Goal: Task Accomplishment & Management: Manage account settings

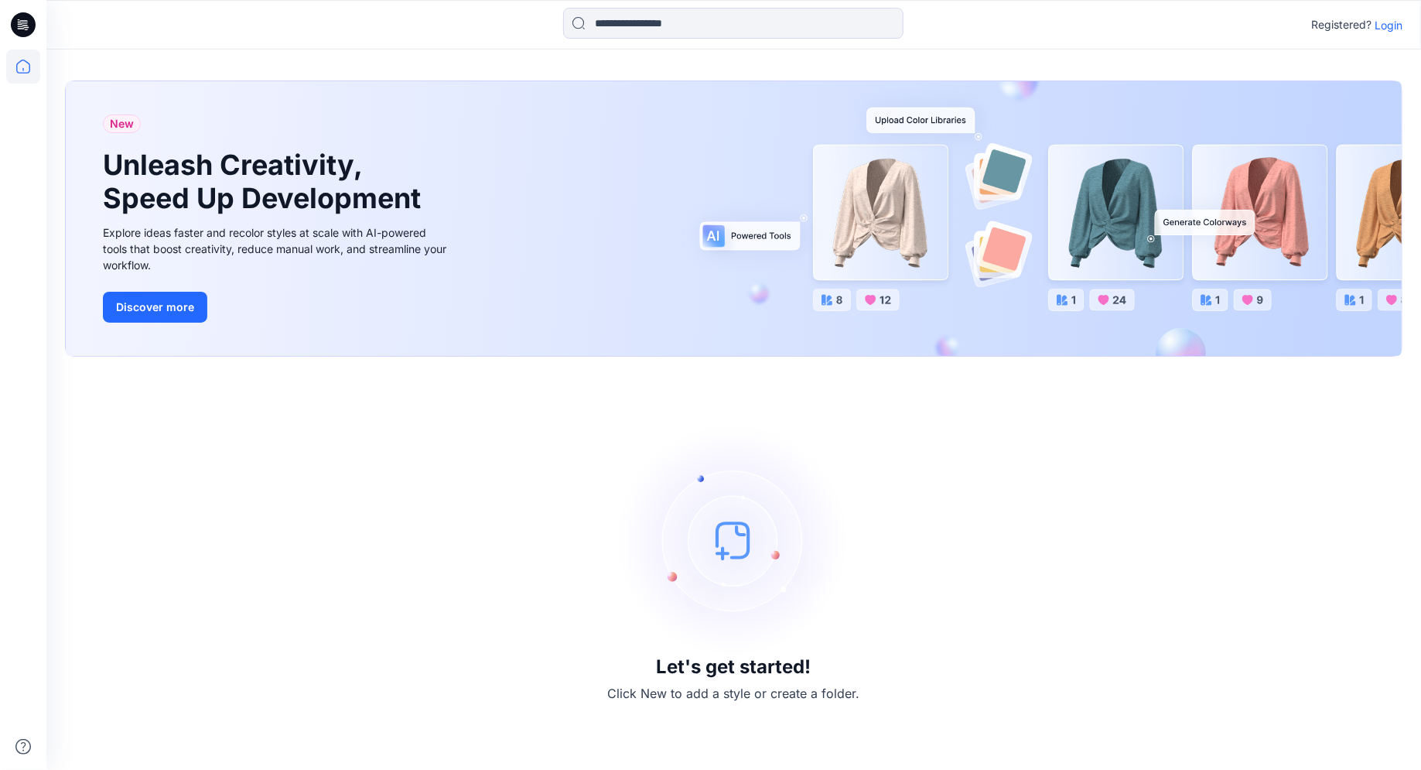
click at [1388, 22] on p "Login" at bounding box center [1388, 25] width 28 height 16
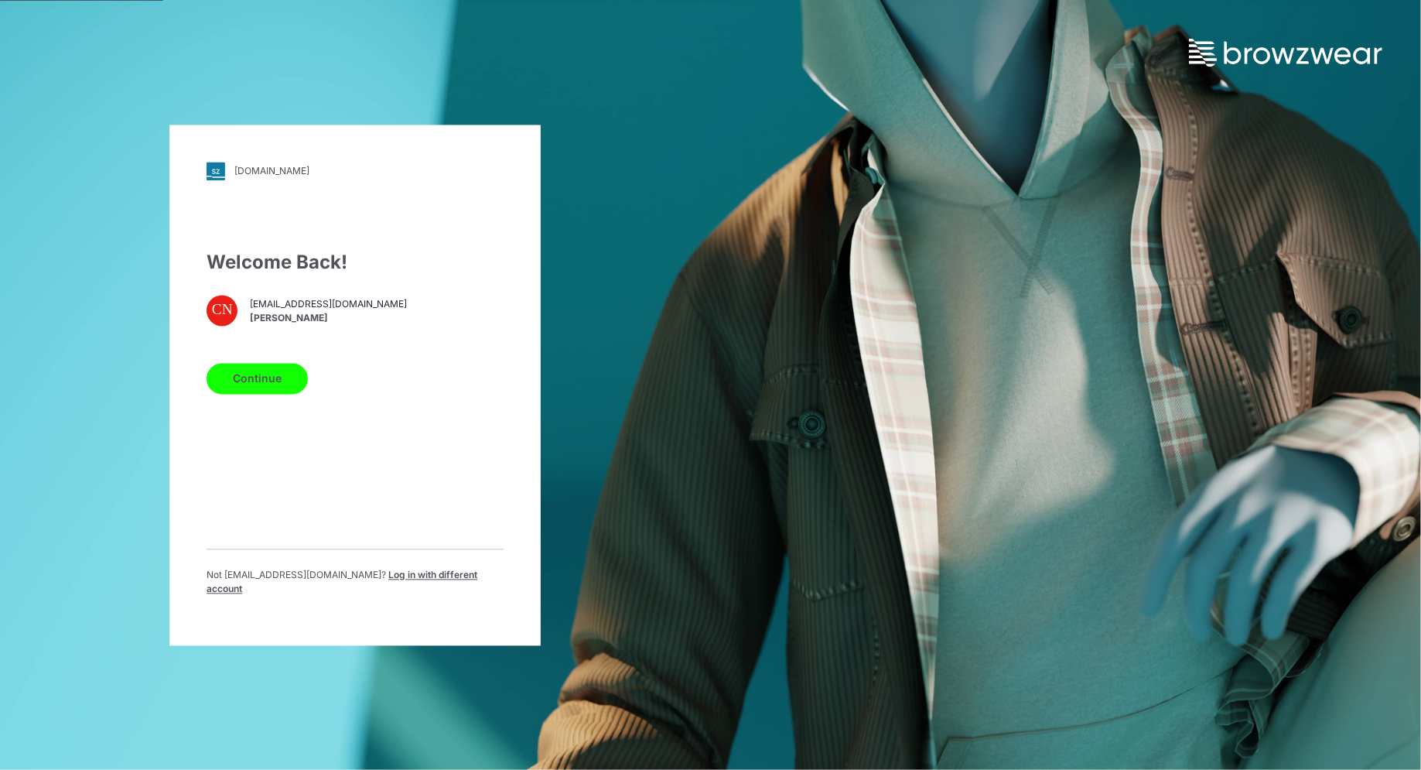
click at [258, 386] on button "Continue" at bounding box center [257, 378] width 101 height 31
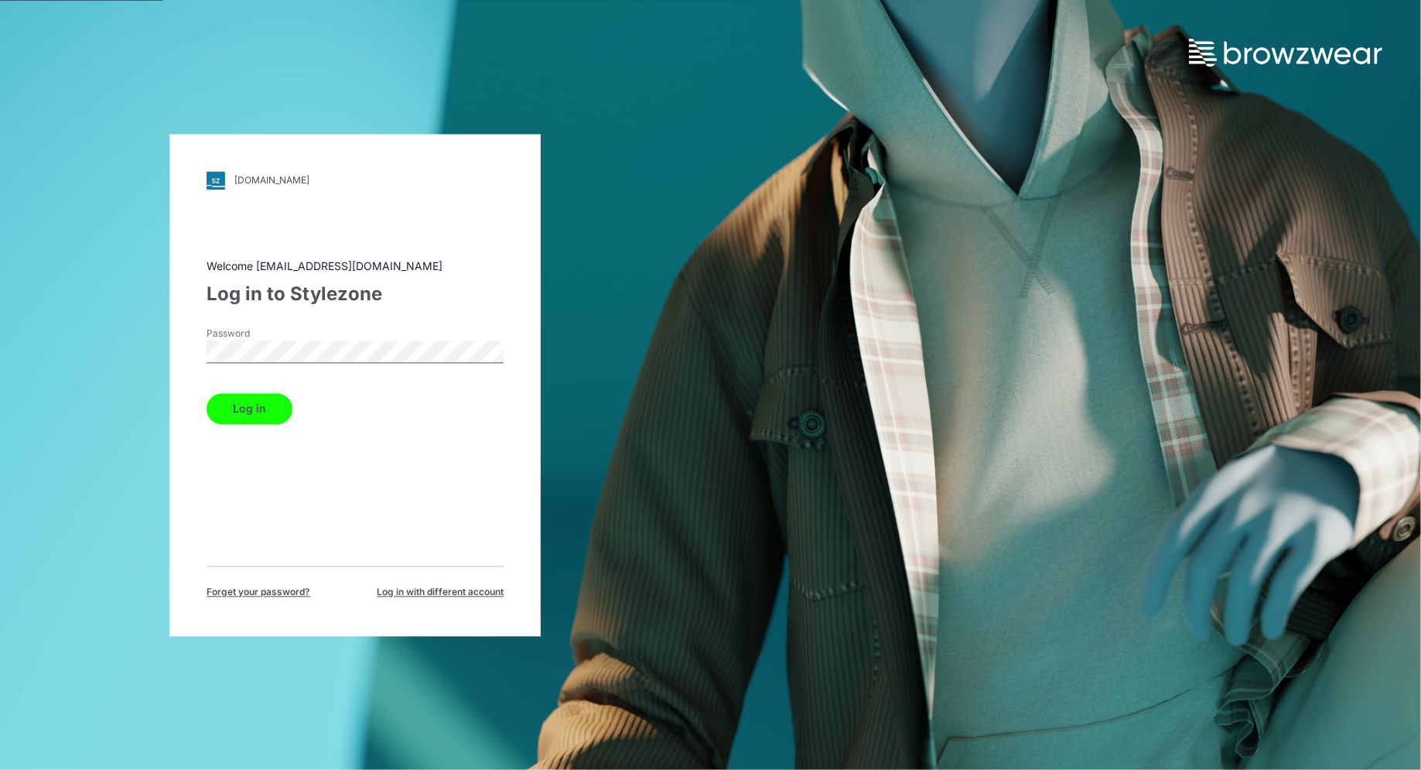
click at [240, 395] on button "Log in" at bounding box center [250, 408] width 86 height 31
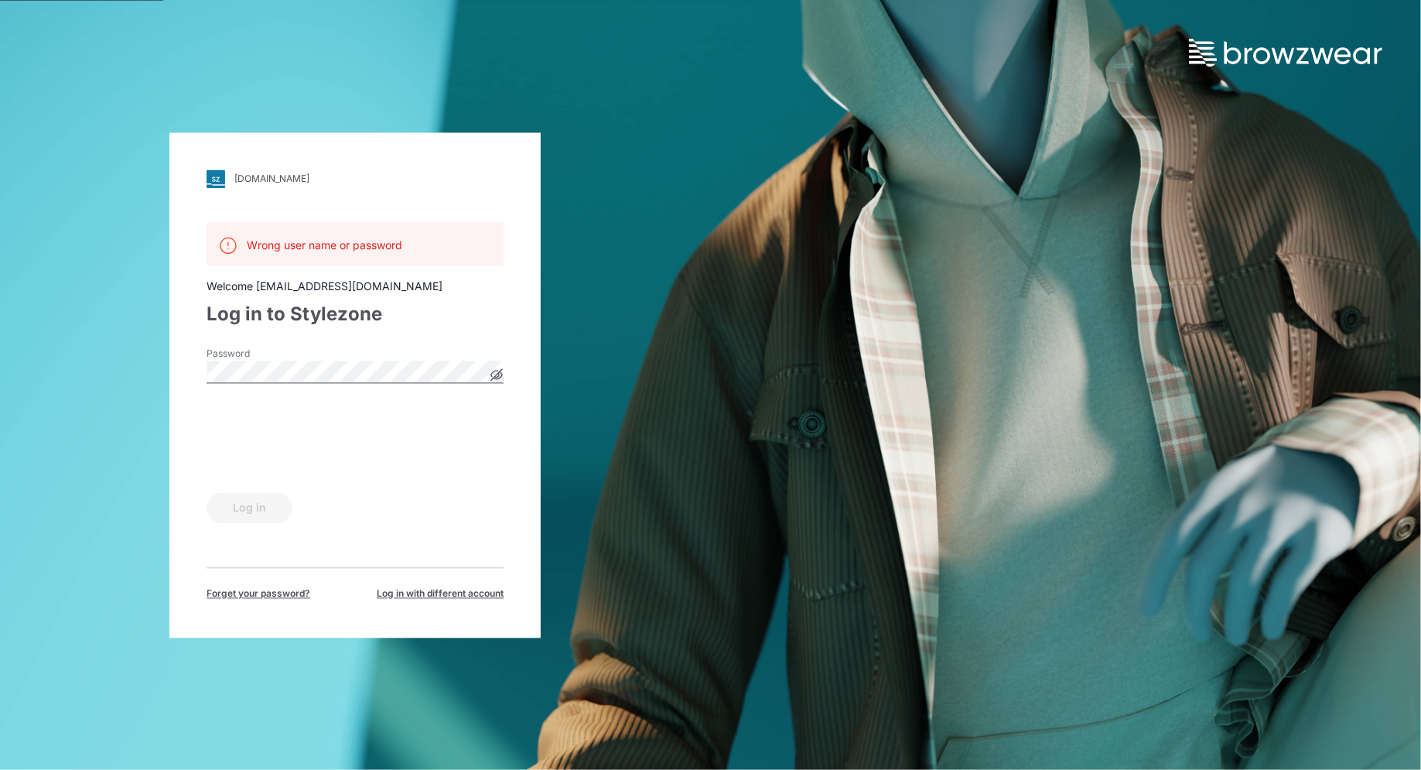
click at [247, 504] on div "Log in" at bounding box center [355, 504] width 297 height 37
click at [234, 510] on button "Log in" at bounding box center [250, 507] width 86 height 31
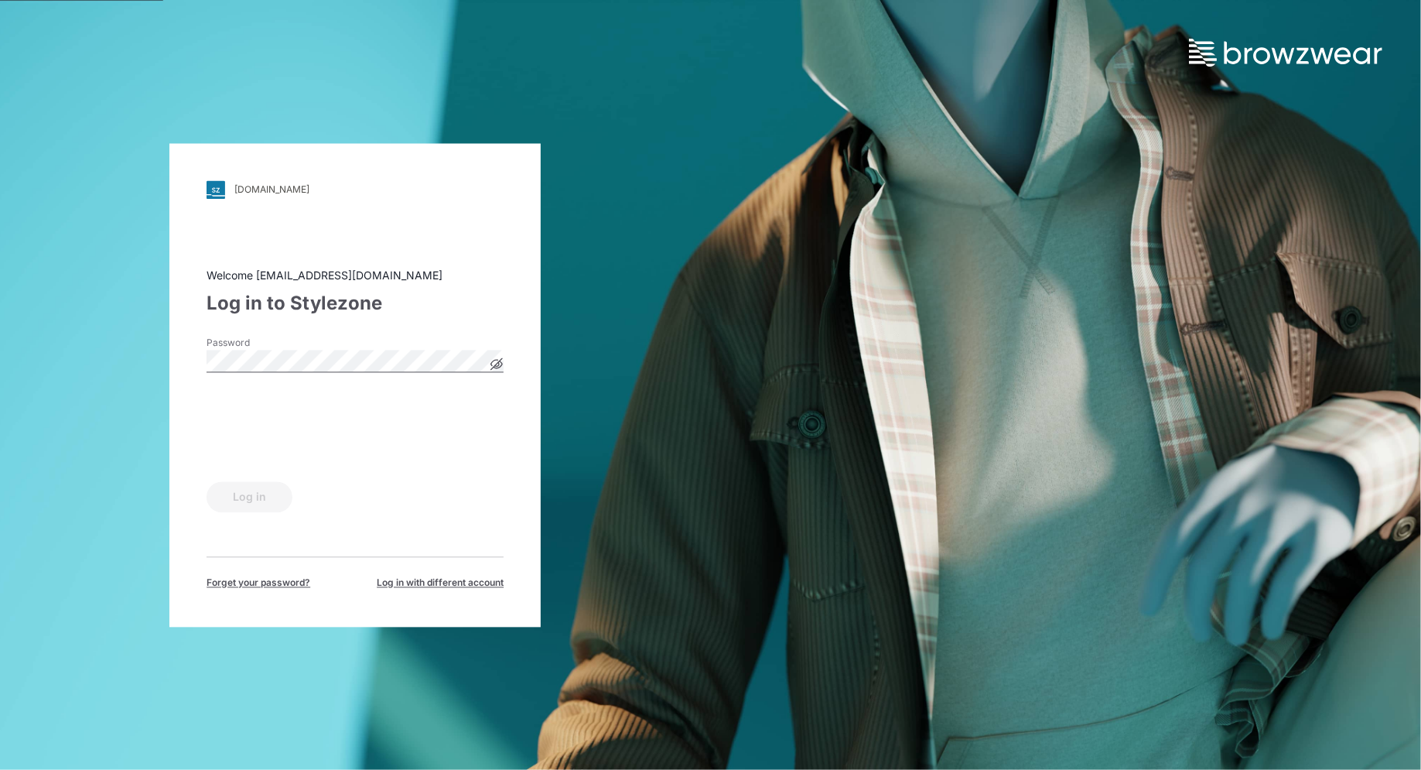
click at [234, 510] on div "Log in" at bounding box center [355, 493] width 297 height 37
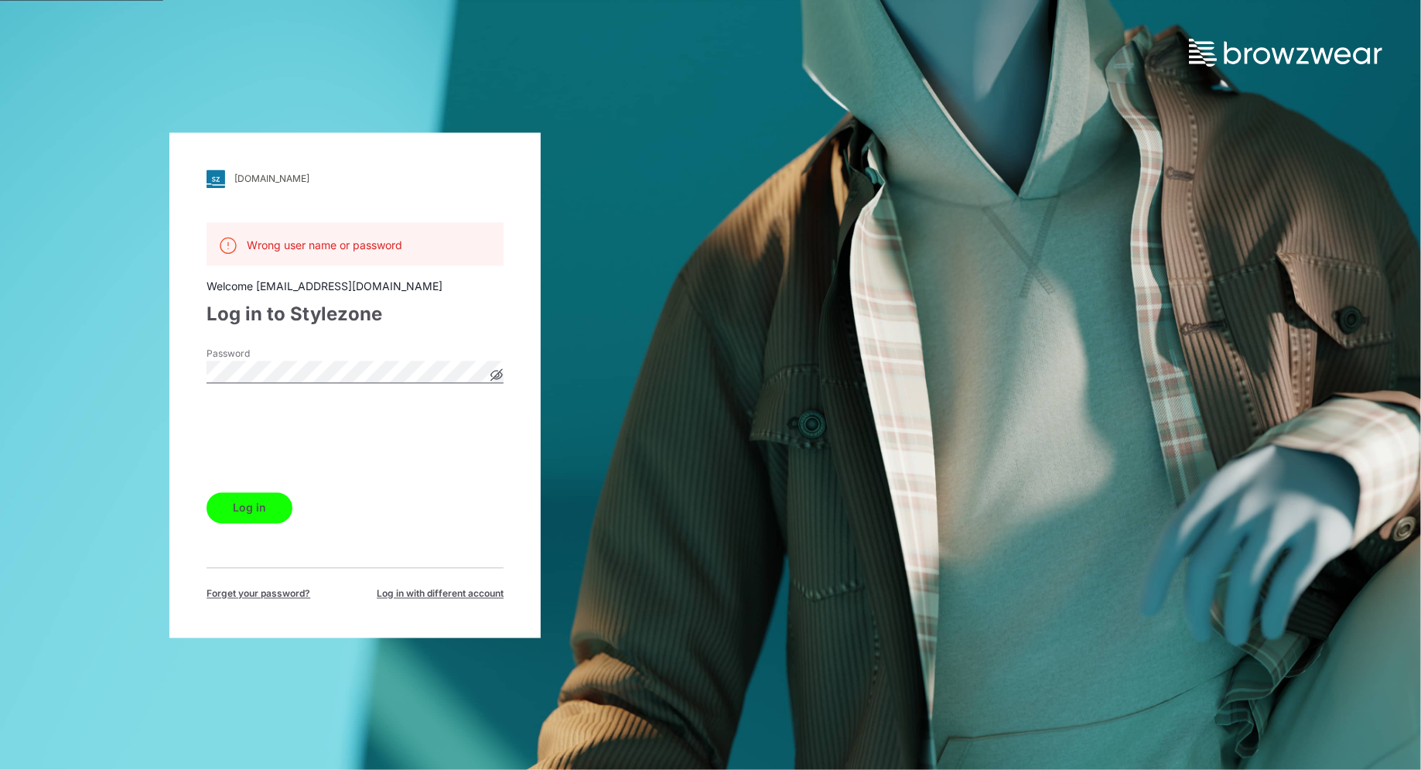
click at [329, 326] on div "Log in to Stylezone" at bounding box center [355, 314] width 297 height 28
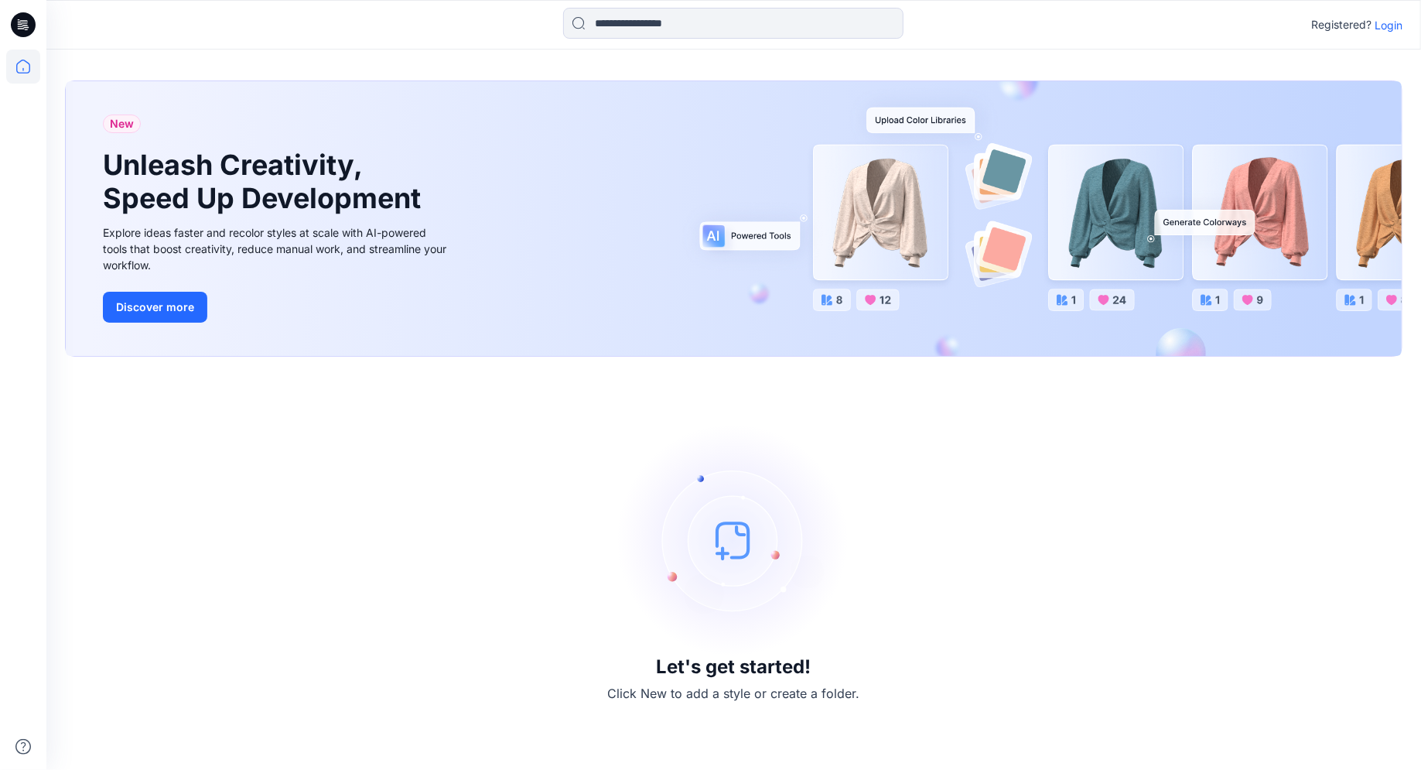
click at [1350, 26] on p "Registered?" at bounding box center [1341, 24] width 60 height 19
click at [1391, 26] on p "Login" at bounding box center [1388, 25] width 28 height 16
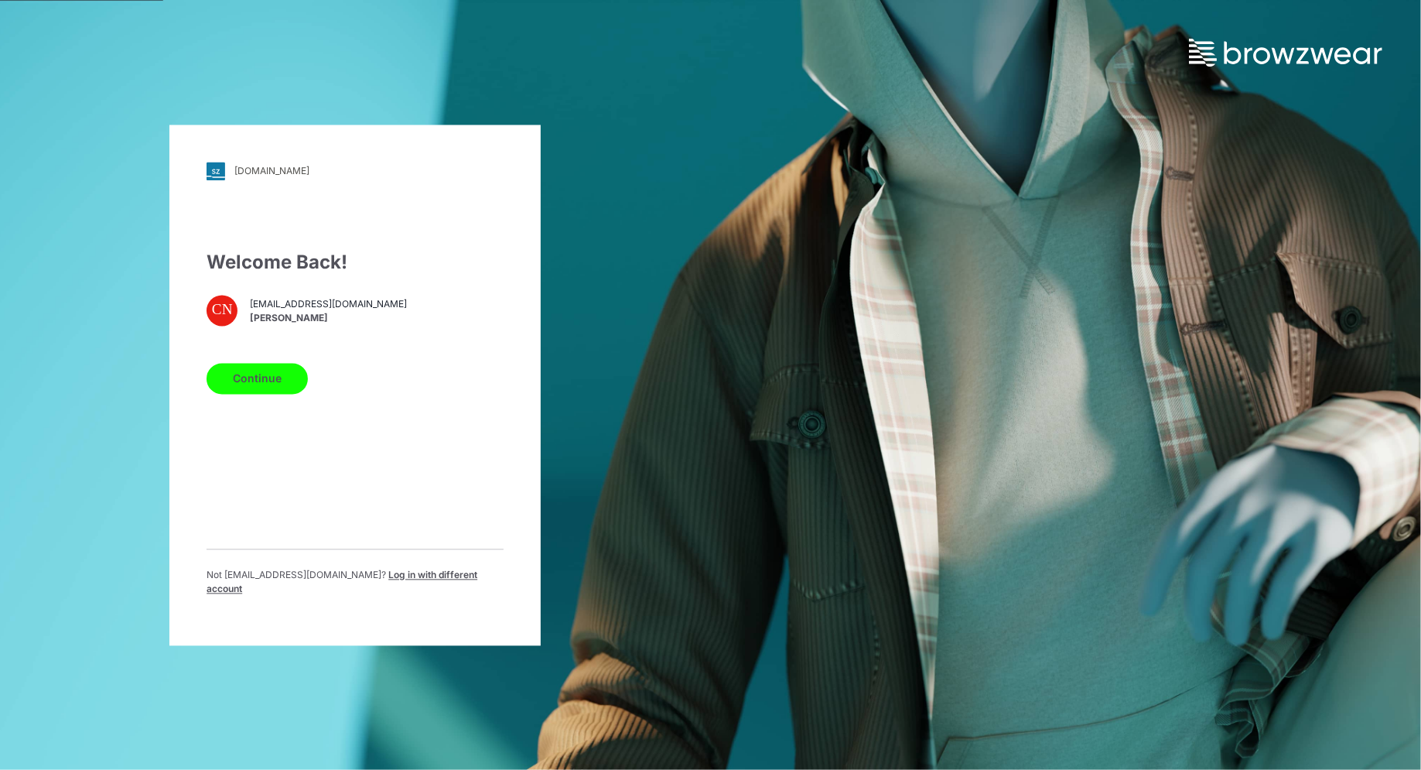
click at [282, 310] on span "[EMAIL_ADDRESS][DOMAIN_NAME]" at bounding box center [328, 305] width 157 height 14
click at [230, 179] on link "[DOMAIN_NAME]" at bounding box center [355, 171] width 297 height 19
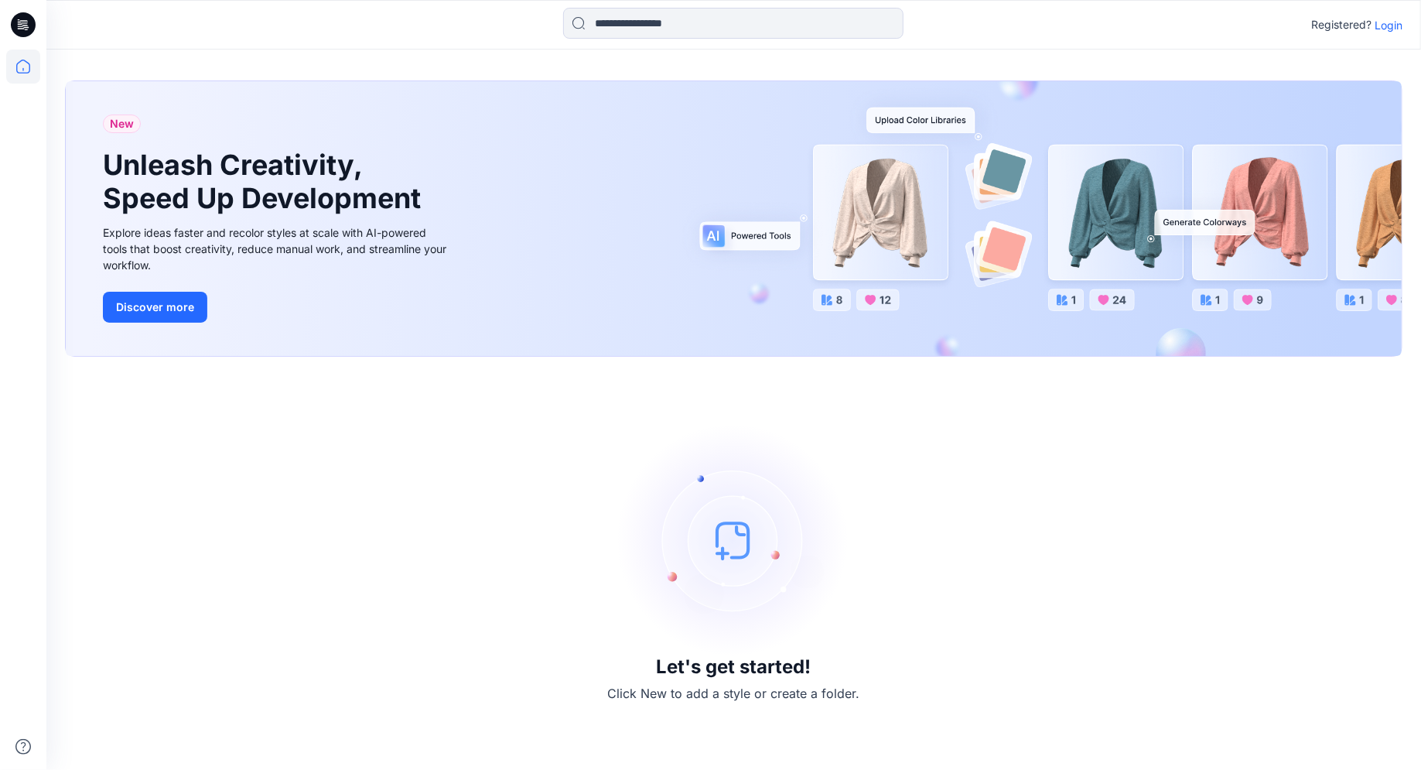
click at [1356, 27] on p "Registered?" at bounding box center [1341, 24] width 60 height 19
click at [1389, 27] on p "Login" at bounding box center [1388, 25] width 28 height 16
click at [1391, 50] on div "New Unleash Creativity, Speed Up Development Explore ideas faster and recolor s…" at bounding box center [733, 410] width 1374 height 720
click at [1396, 50] on div "New Unleash Creativity, Speed Up Development Explore ideas faster and recolor s…" at bounding box center [733, 410] width 1374 height 720
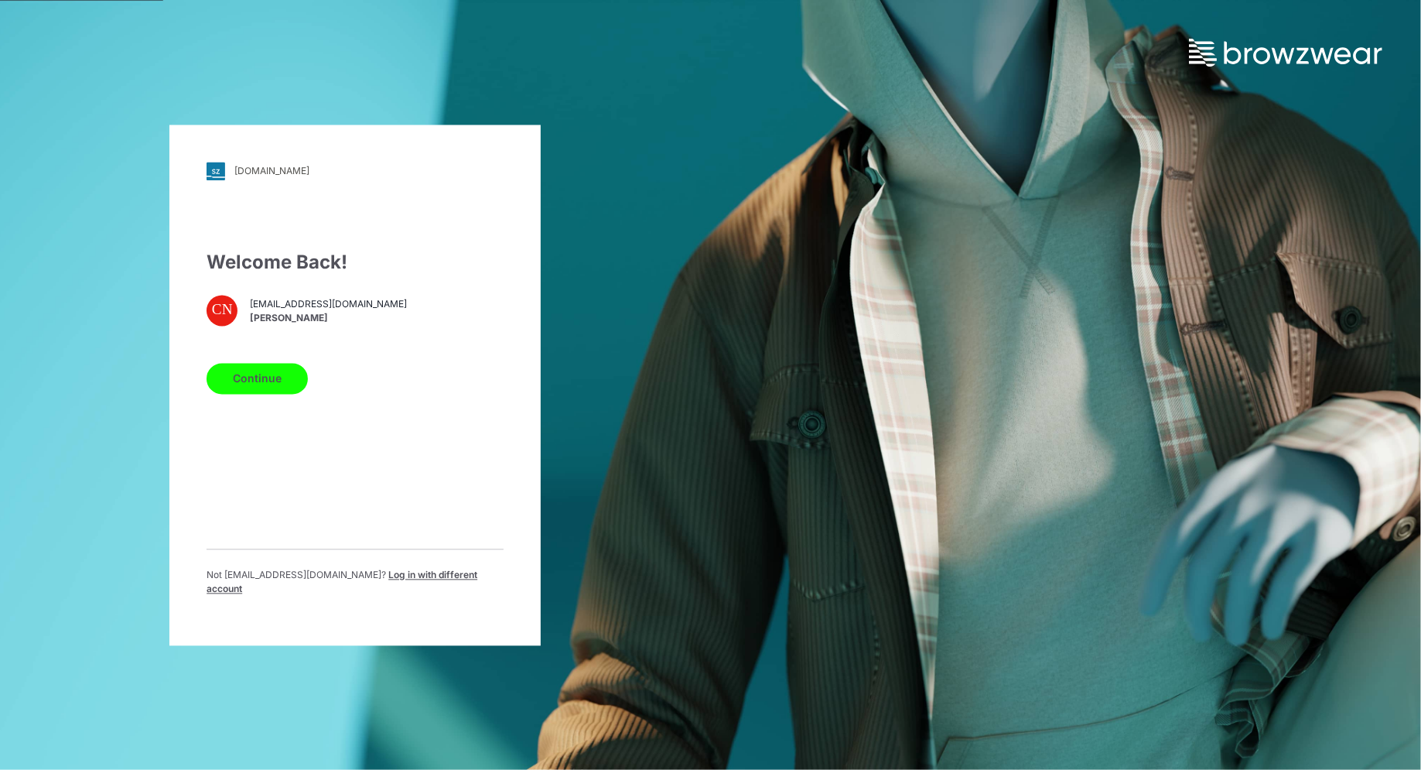
click at [275, 321] on span "[PERSON_NAME]" at bounding box center [328, 319] width 157 height 14
click at [220, 304] on div "CN" at bounding box center [222, 310] width 31 height 31
click at [415, 572] on span "Log in with different account" at bounding box center [342, 581] width 271 height 26
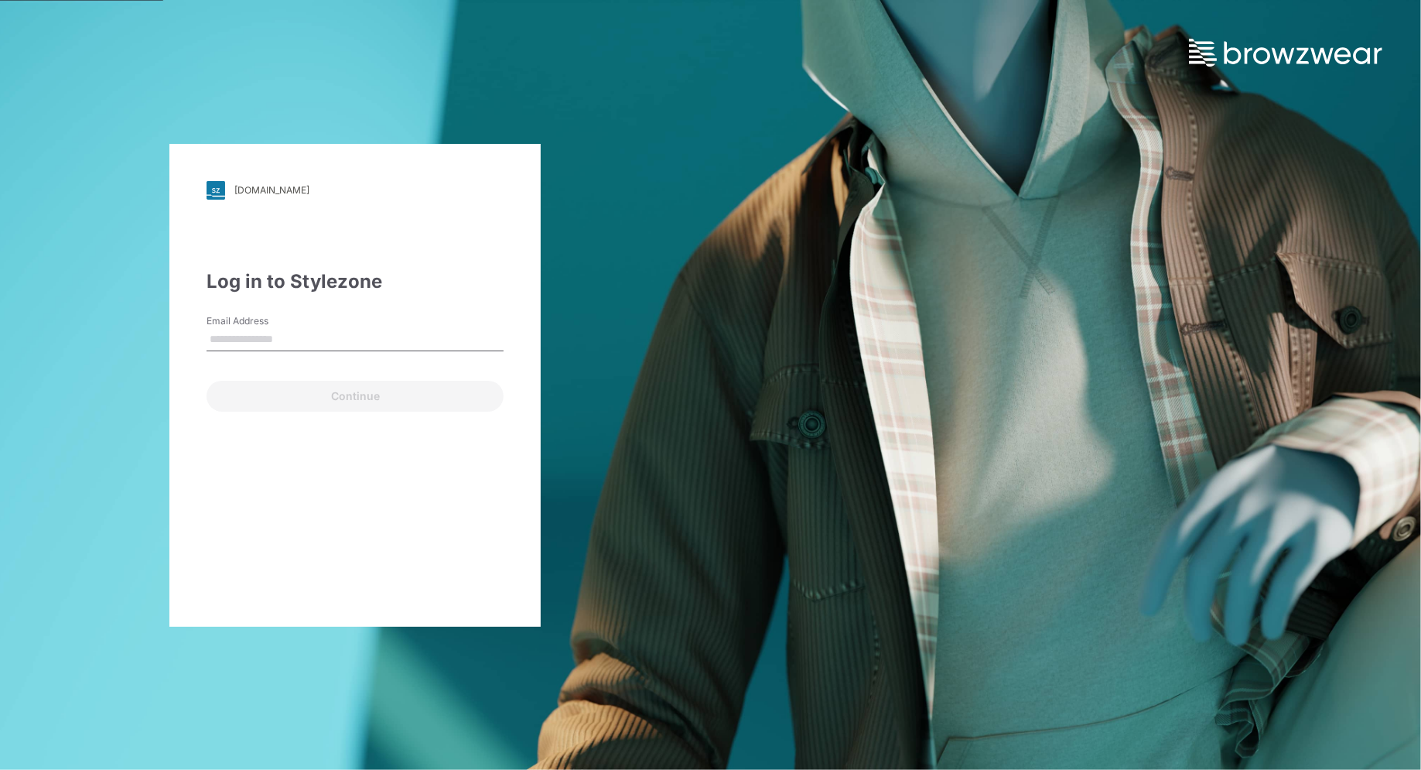
type input "**********"
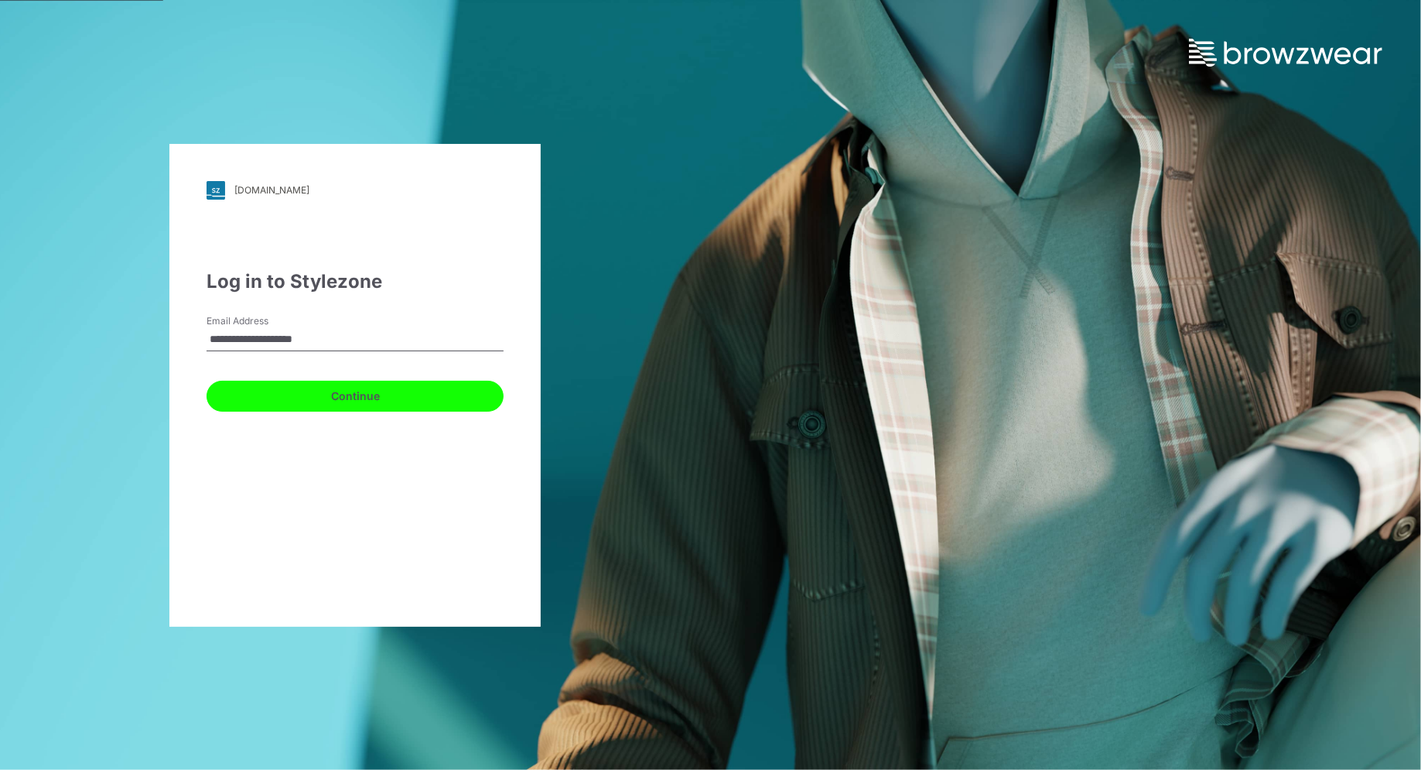
click at [386, 391] on button "Continue" at bounding box center [355, 396] width 297 height 31
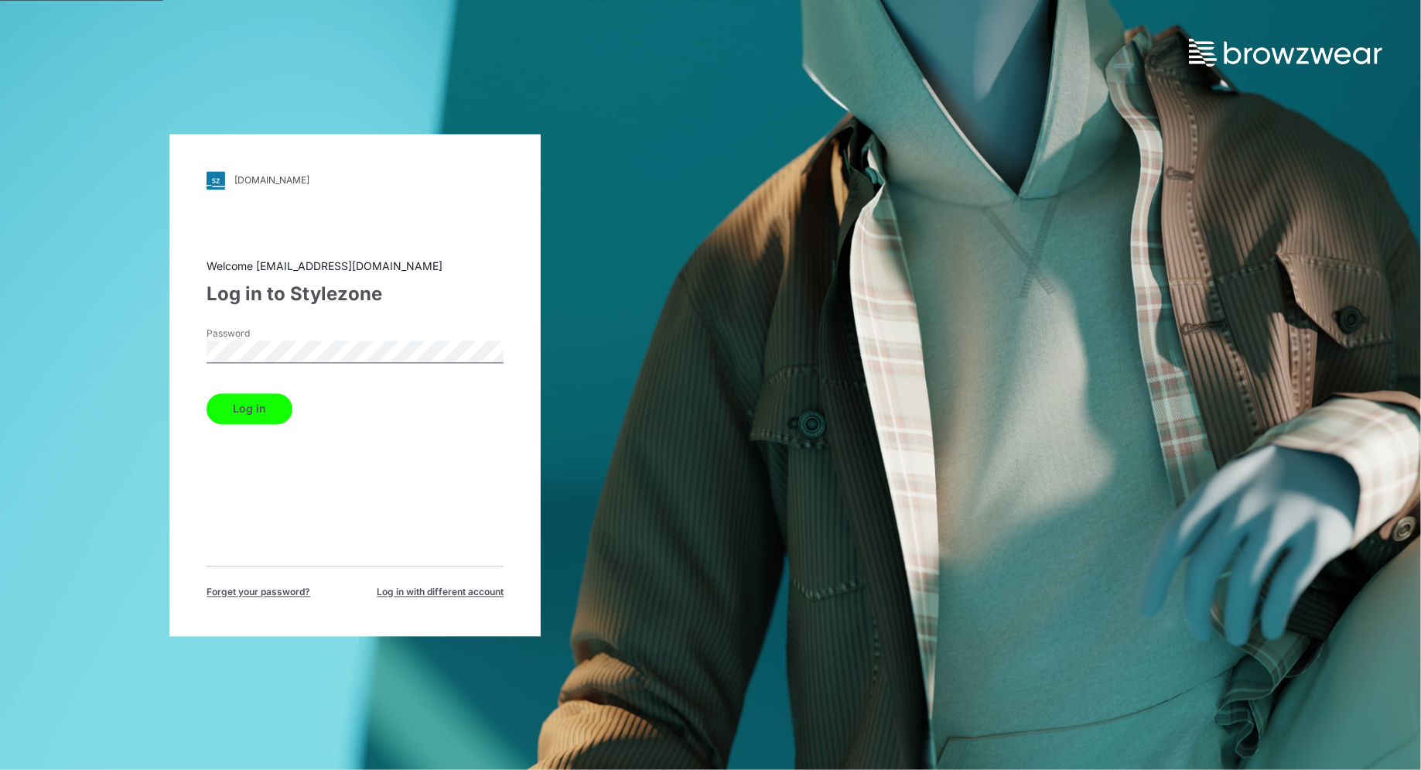
click at [279, 412] on button "Log in" at bounding box center [250, 408] width 86 height 31
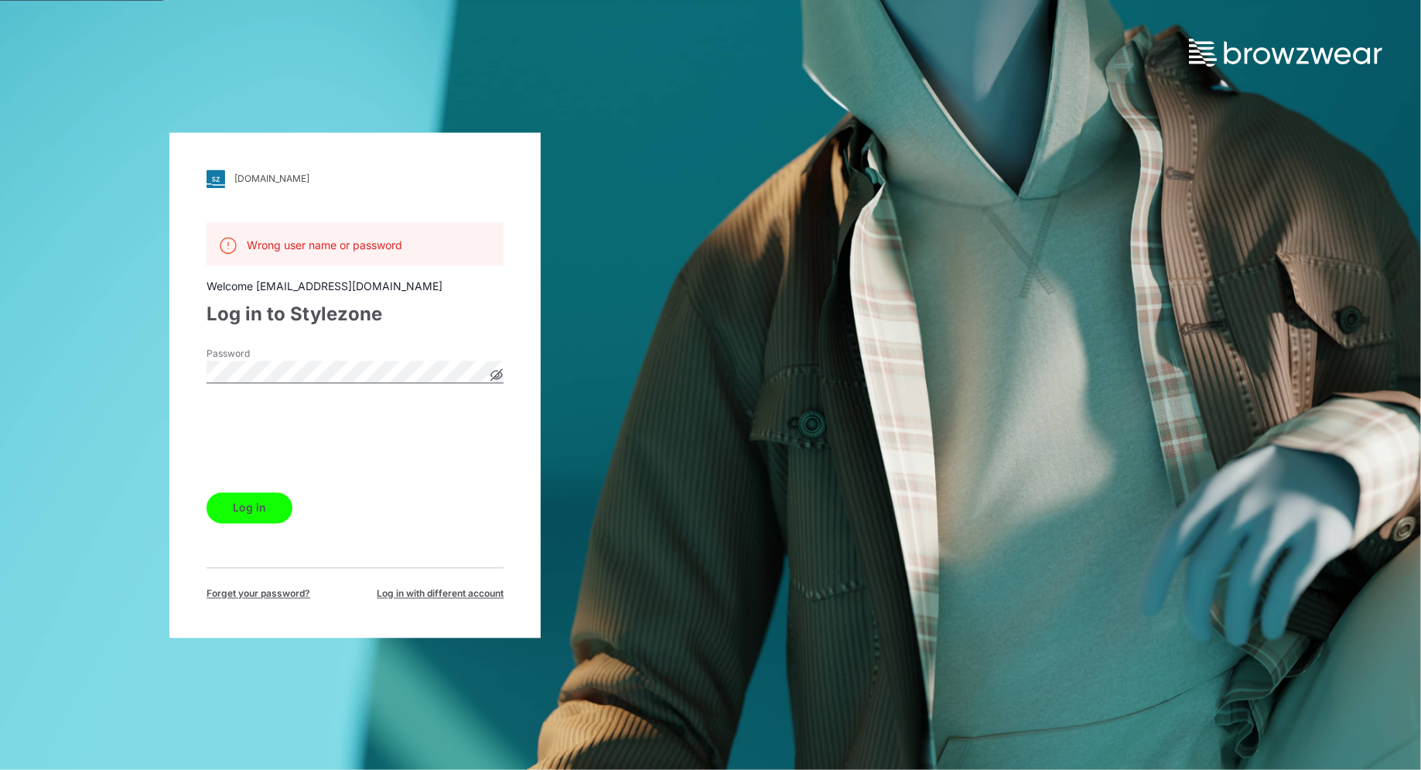
click at [237, 509] on button "Log in" at bounding box center [250, 507] width 86 height 31
click at [494, 370] on icon at bounding box center [496, 374] width 12 height 12
click at [138, 333] on div "walmart.stylezone.com Loading... Wrong user name or password Welcome cnabti@nan…" at bounding box center [355, 385] width 711 height 770
click at [421, 96] on div "walmart.stylezone.com Loading... Wrong user name or password Welcome cnabti@nan…" at bounding box center [355, 385] width 711 height 770
